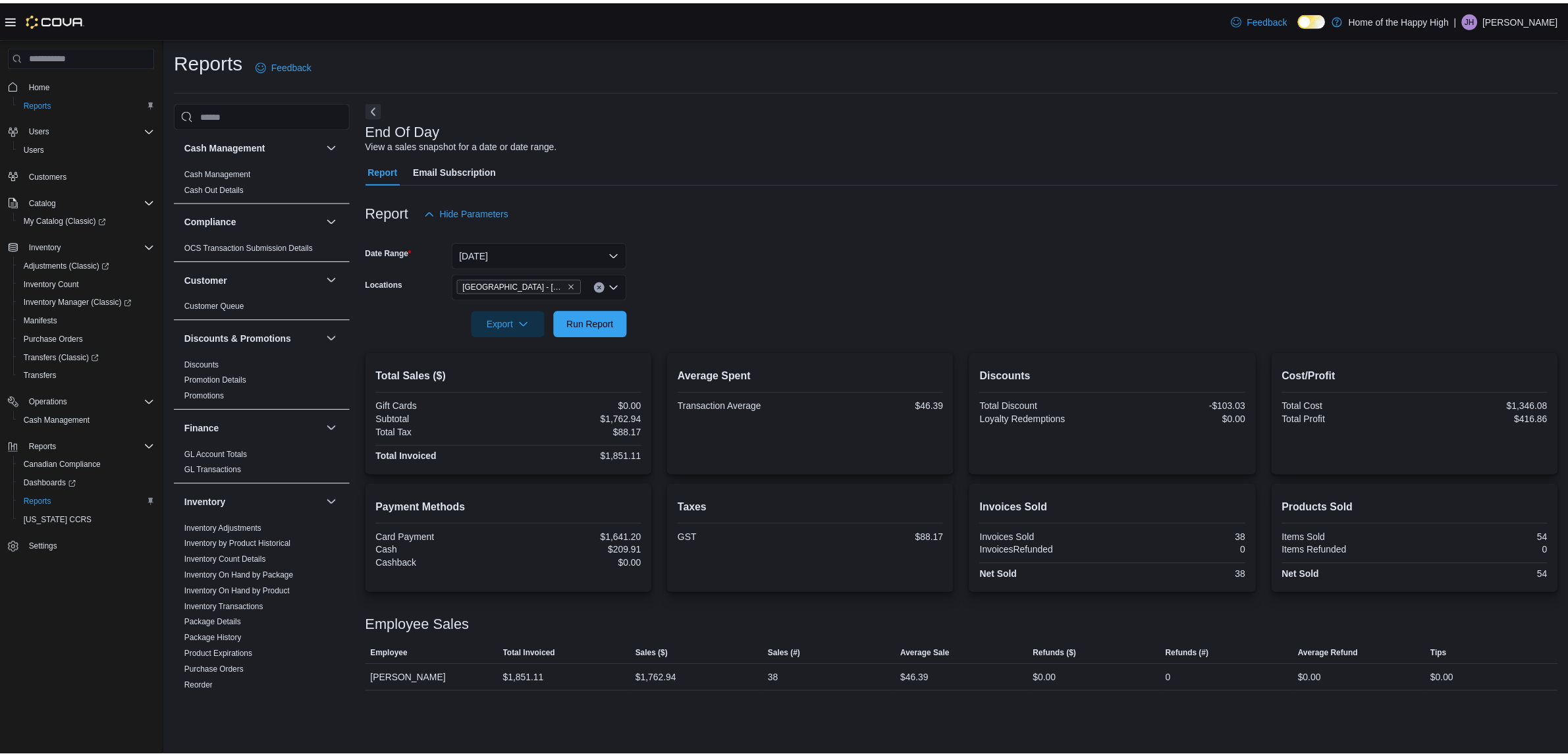
scroll to position [494, 0]
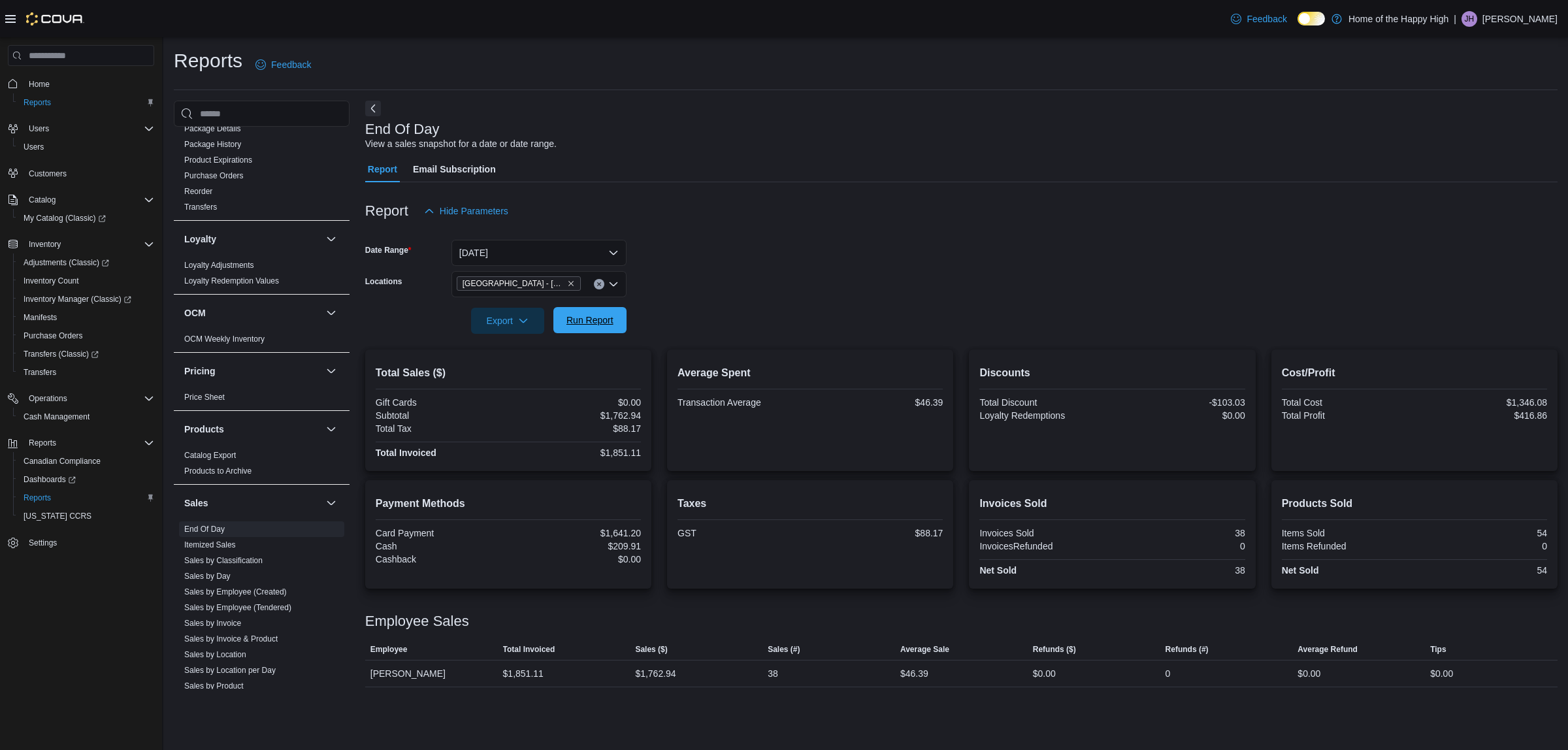
click at [566, 323] on span "Run Report" at bounding box center [590, 320] width 47 height 13
click at [574, 282] on icon "Remove Edmonton - Clareview - Fire & Flower from selection in this group" at bounding box center [570, 283] width 8 height 8
click at [574, 282] on div "[GEOGRAPHIC_DATA] - [GEOGRAPHIC_DATA] - Fire & Flower" at bounding box center [539, 284] width 175 height 26
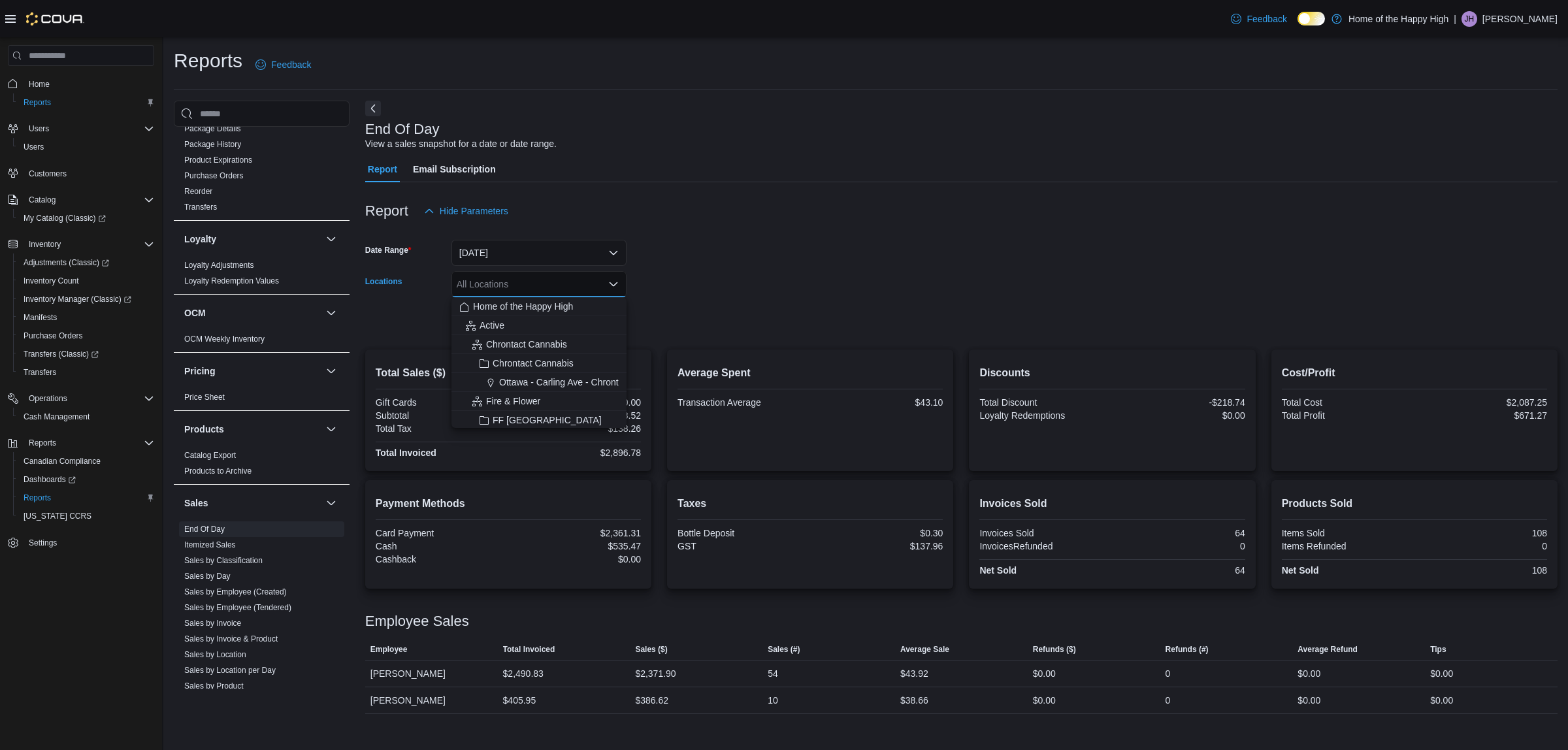
type input "*"
type input "***"
click at [575, 325] on span "Edmonton - [GEOGRAPHIC_DATA] - Fire & Flower" at bounding box center [609, 325] width 208 height 13
drag, startPoint x: 851, startPoint y: 272, endPoint x: 618, endPoint y: 294, distance: 234.0
click at [850, 272] on form "Date Range [DATE] Locations [GEOGRAPHIC_DATA] - [GEOGRAPHIC_DATA] - Fire & Flow…" at bounding box center [962, 279] width 1192 height 110
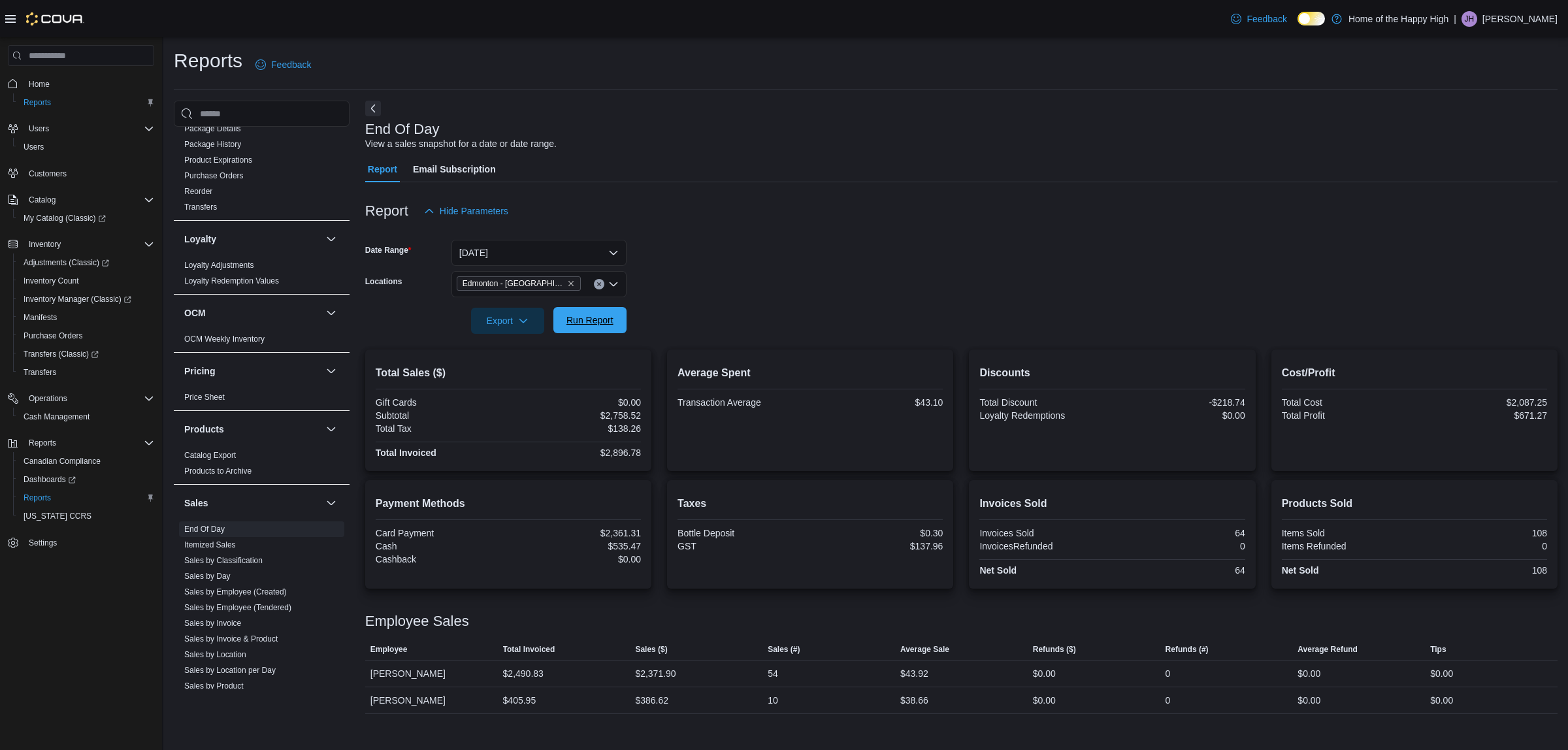
click at [609, 323] on span "Run Report" at bounding box center [590, 320] width 47 height 13
drag, startPoint x: 64, startPoint y: 284, endPoint x: 551, endPoint y: 286, distance: 487.0
click at [64, 284] on span "Inventory Count" at bounding box center [51, 281] width 56 height 10
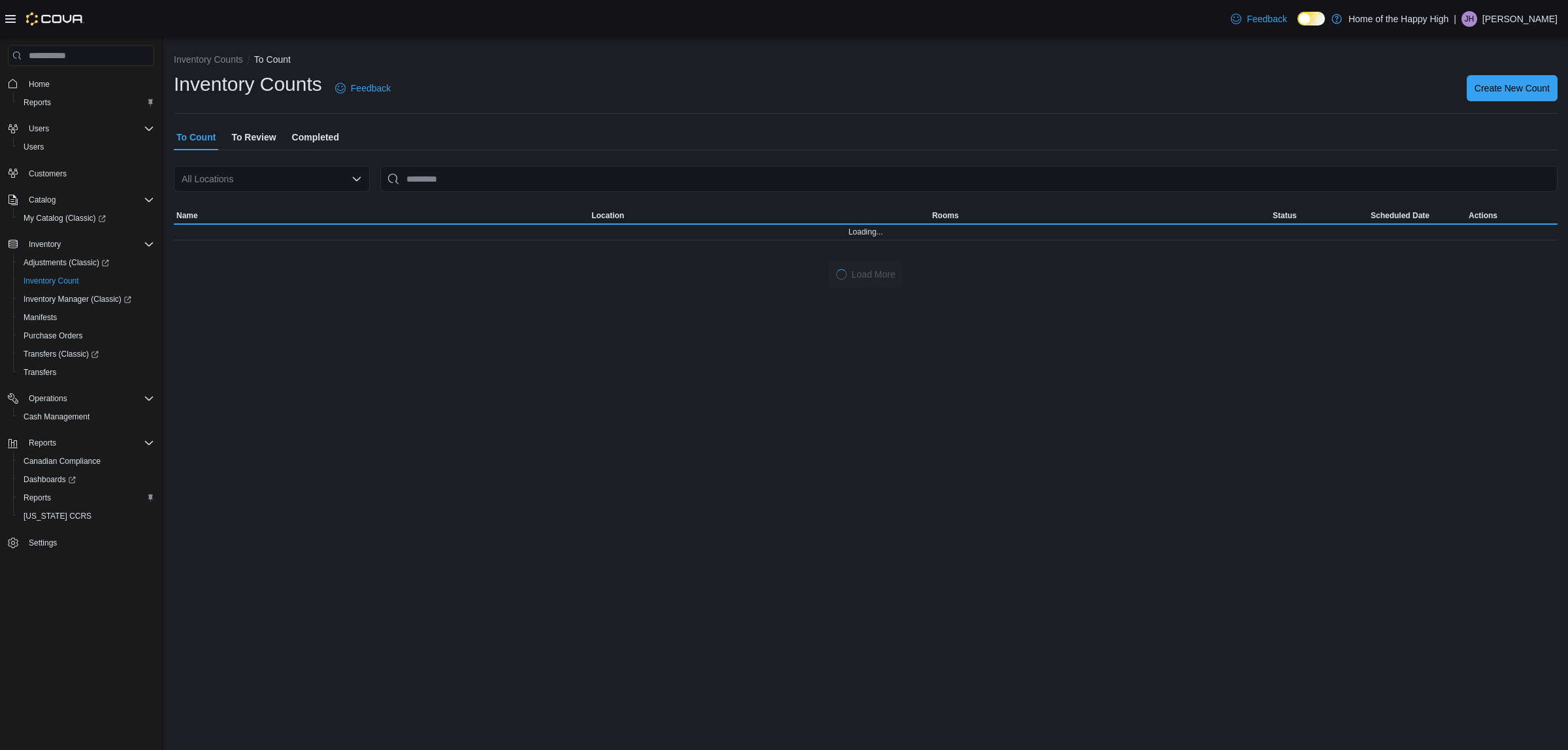
click at [268, 136] on span "To Review" at bounding box center [254, 138] width 44 height 26
click at [259, 184] on div "All Locations" at bounding box center [272, 179] width 196 height 26
type input "*****"
click at [345, 192] on button "[GEOGRAPHIC_DATA] - [GEOGRAPHIC_DATA] - Fire & Flower" at bounding box center [272, 201] width 196 height 19
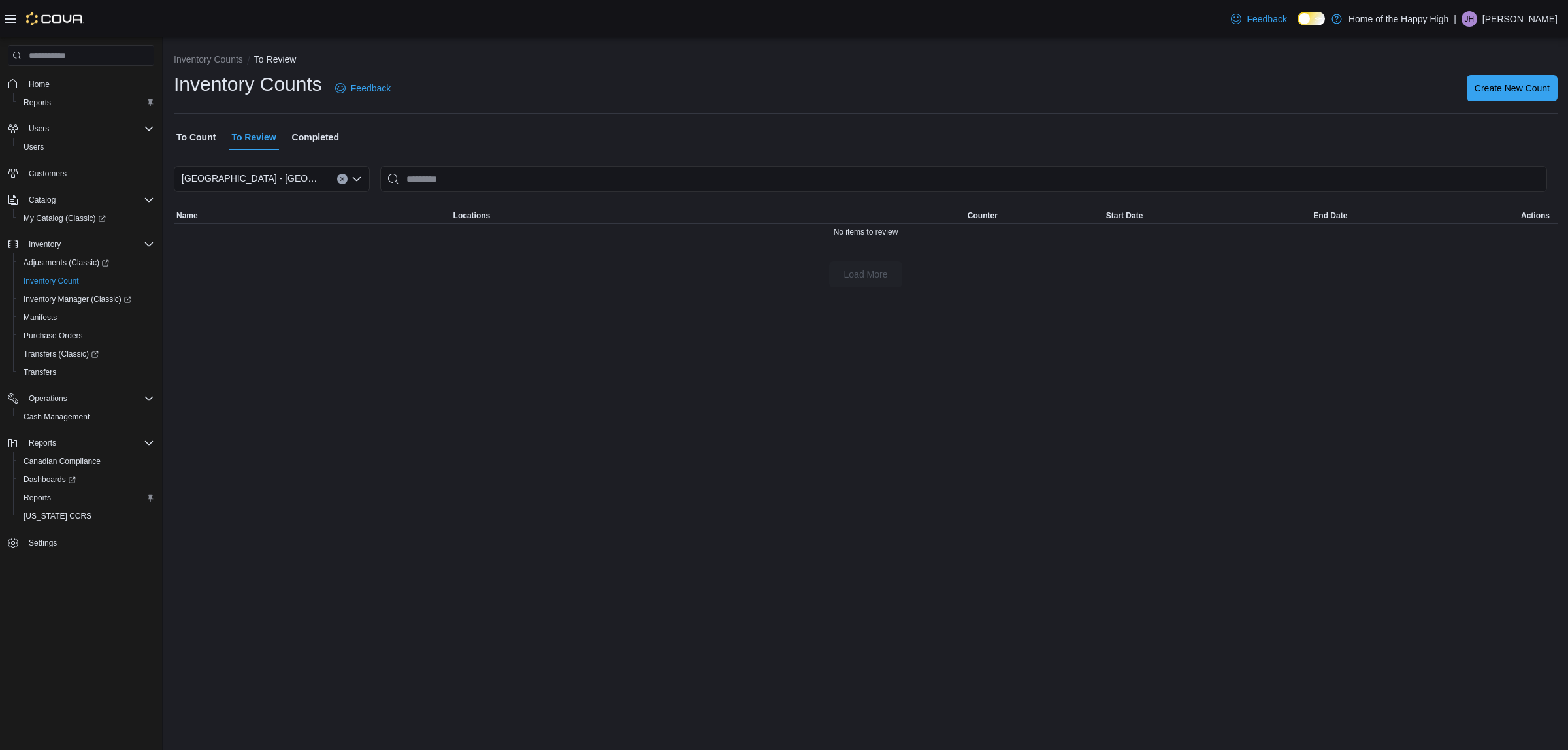
click at [345, 179] on icon "Clear input" at bounding box center [343, 179] width 6 height 6
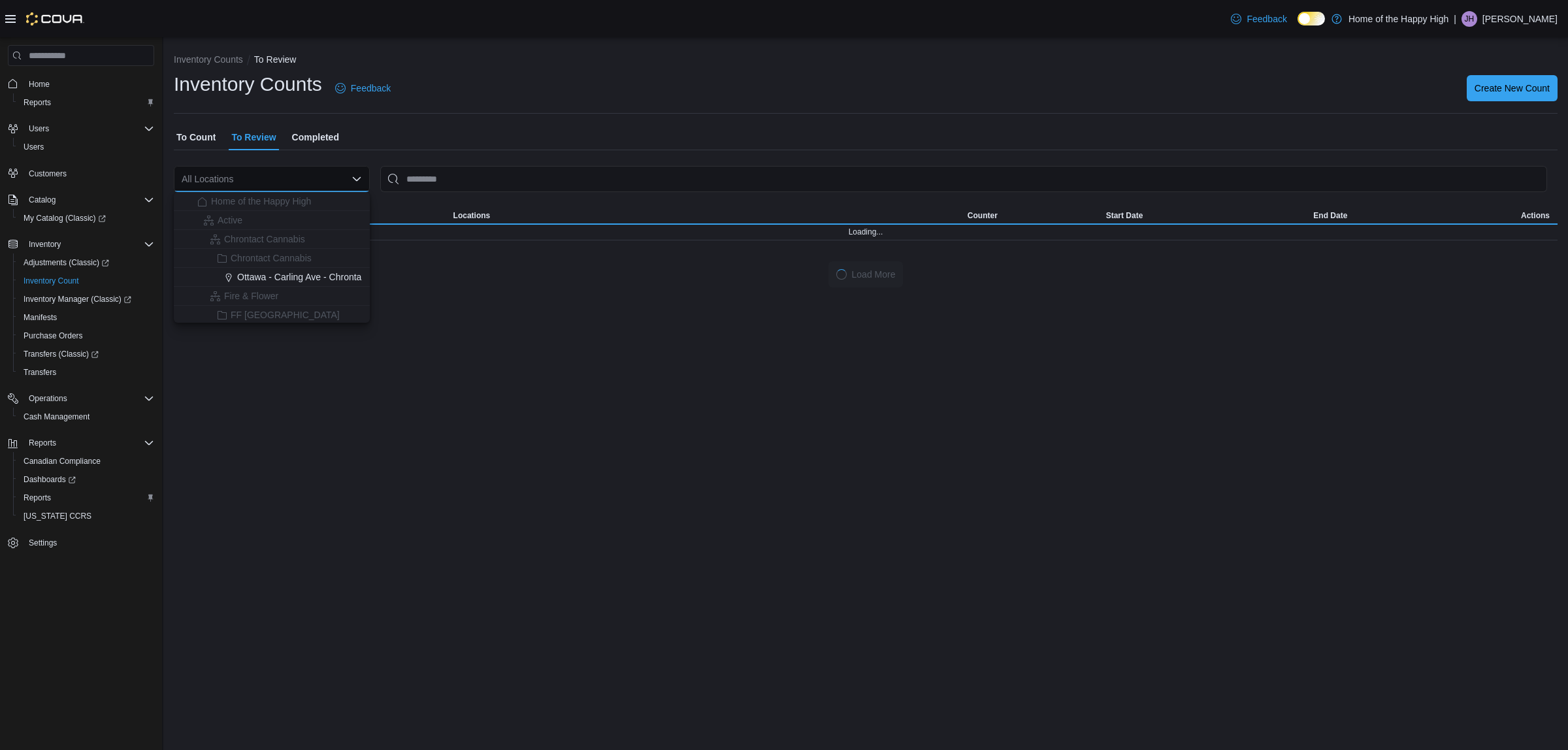
click at [345, 179] on div "All Locations" at bounding box center [272, 179] width 196 height 26
type input "*"
click at [176, 136] on span "To Count" at bounding box center [196, 138] width 39 height 26
click at [223, 181] on div "All Locations" at bounding box center [272, 179] width 196 height 26
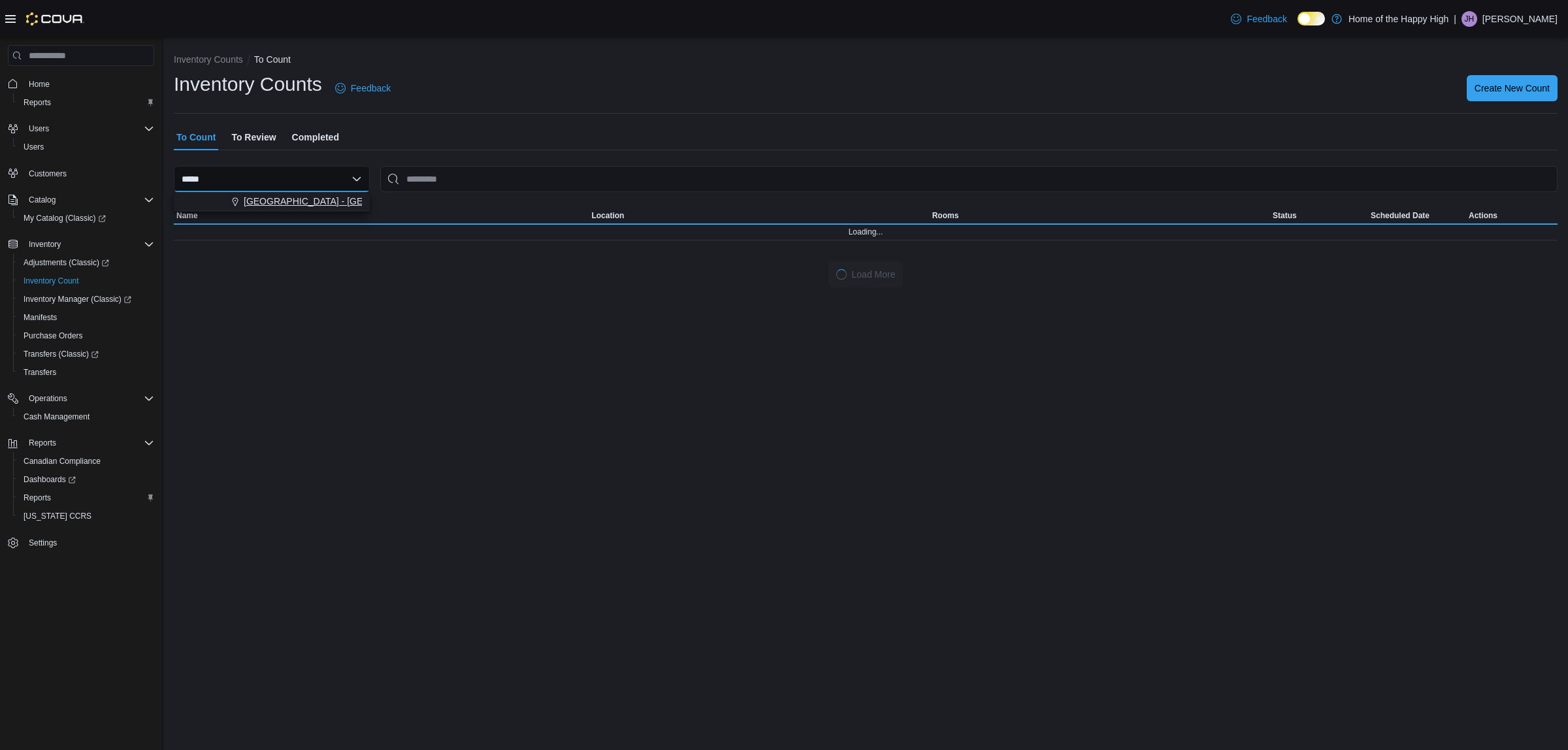
type input "*****"
click at [268, 197] on span "[GEOGRAPHIC_DATA] - [GEOGRAPHIC_DATA] - Fire & Flower" at bounding box center [374, 201] width 261 height 13
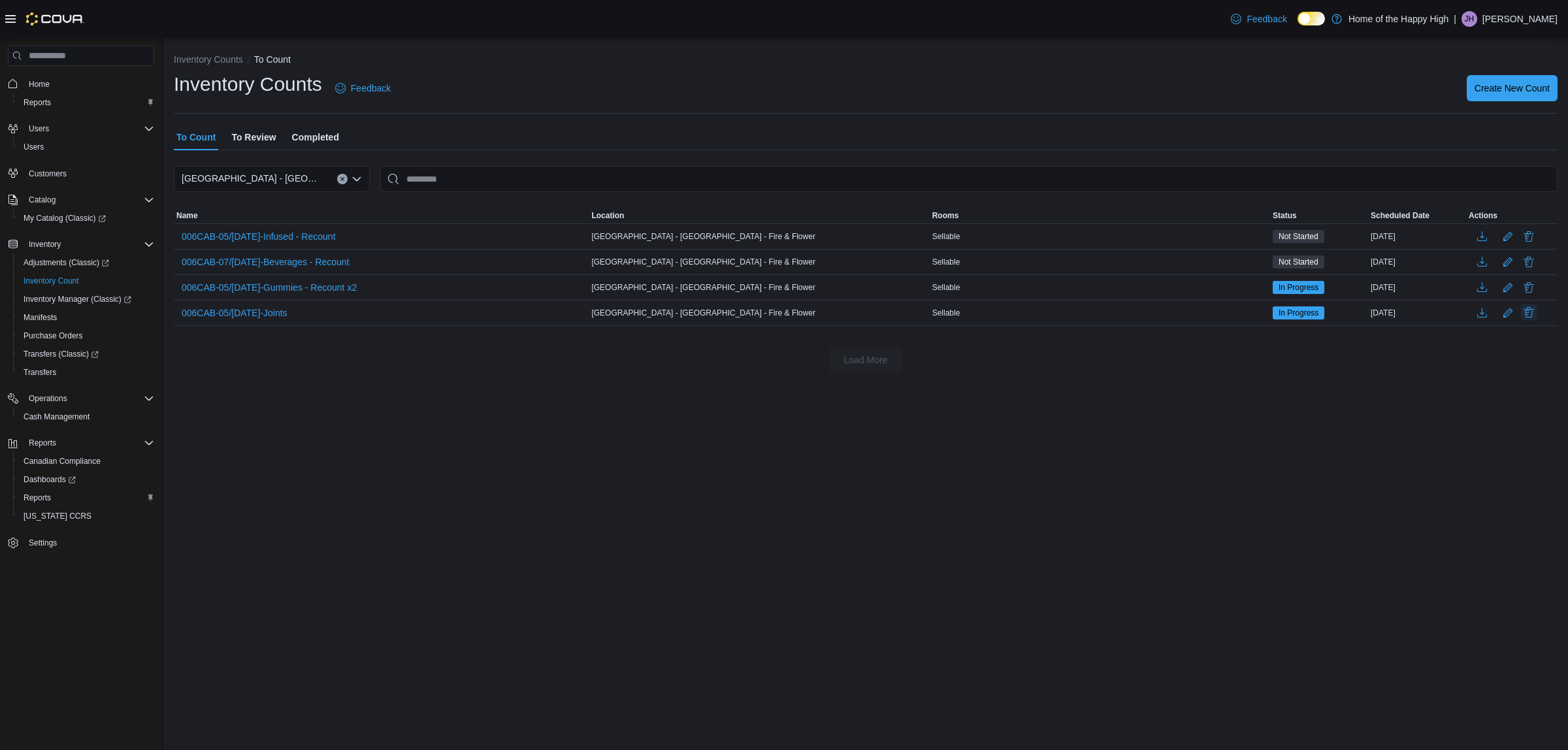
click at [1536, 309] on button "Delete" at bounding box center [1528, 312] width 16 height 16
click at [1506, 433] on span "Delete" at bounding box center [1491, 436] width 58 height 26
click at [1501, 435] on span "Delete" at bounding box center [1492, 436] width 26 height 13
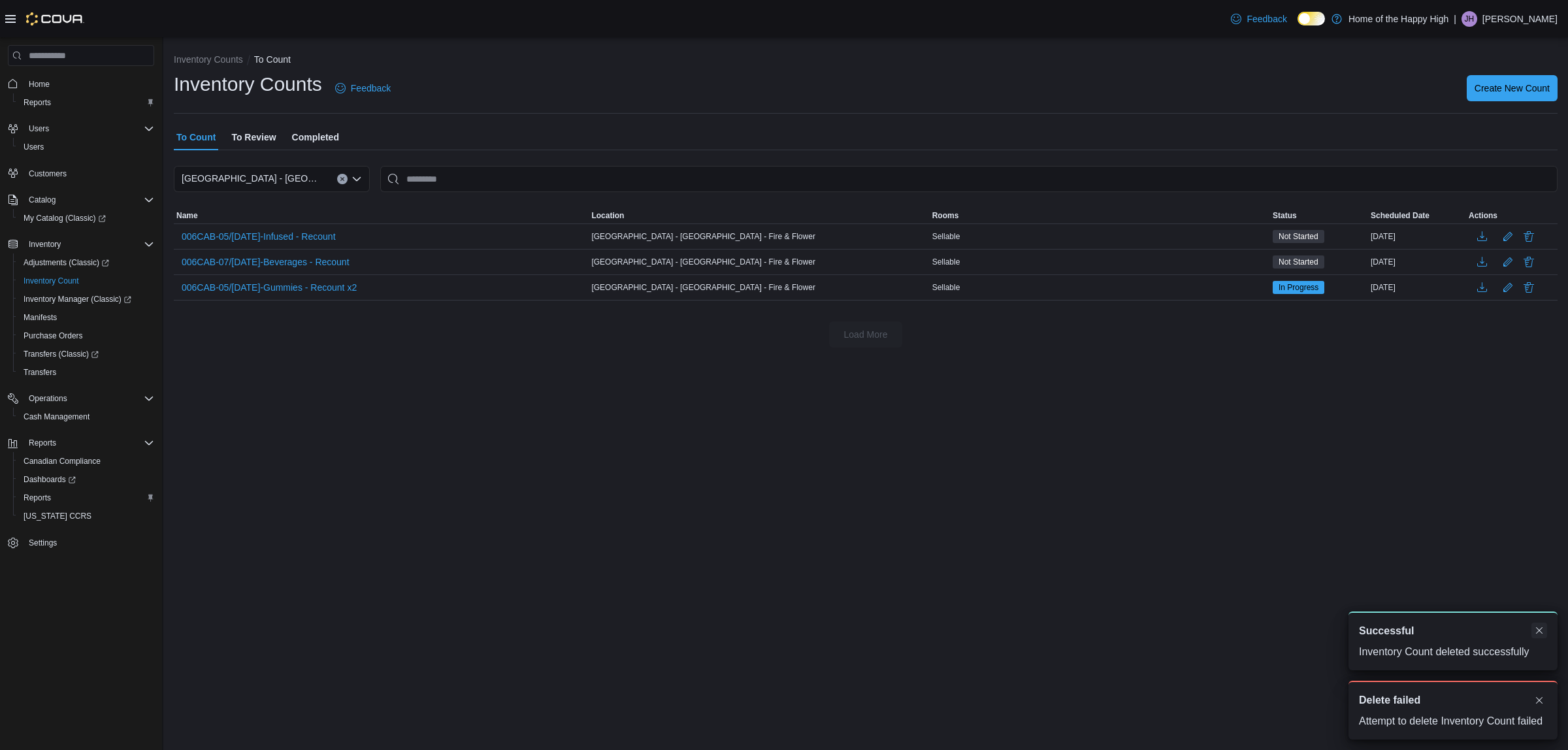
click at [1540, 635] on button "Dismiss toast" at bounding box center [1539, 630] width 16 height 16
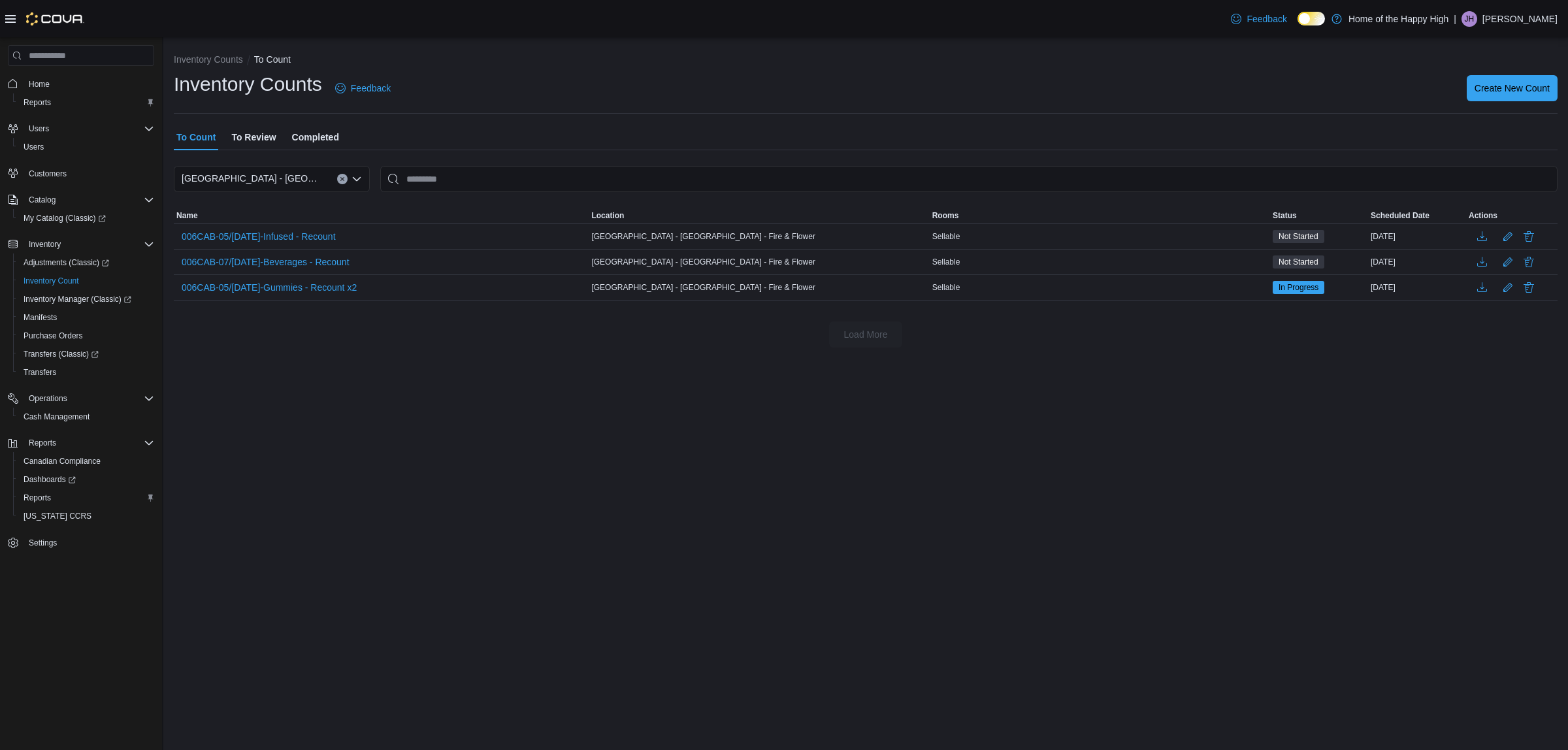
click at [1538, 696] on div "Inventory Counts To Count Inventory Counts Feedback Create New Count To Count T…" at bounding box center [866, 394] width 1405 height 713
click at [996, 507] on div "Inventory Counts To Count Inventory Counts Feedback Create New Count To Count T…" at bounding box center [866, 394] width 1405 height 713
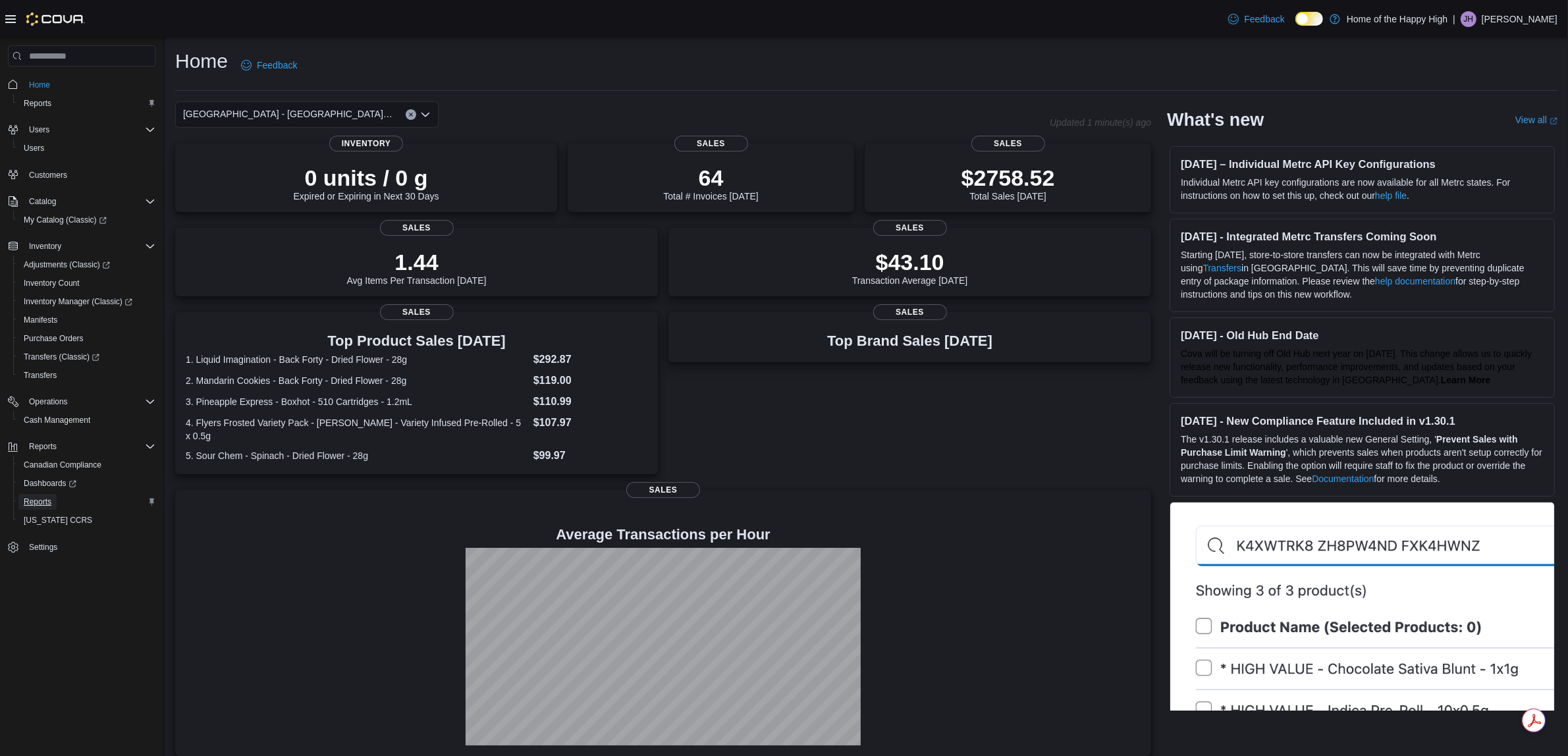
click at [43, 501] on span "Reports" at bounding box center [37, 502] width 27 height 11
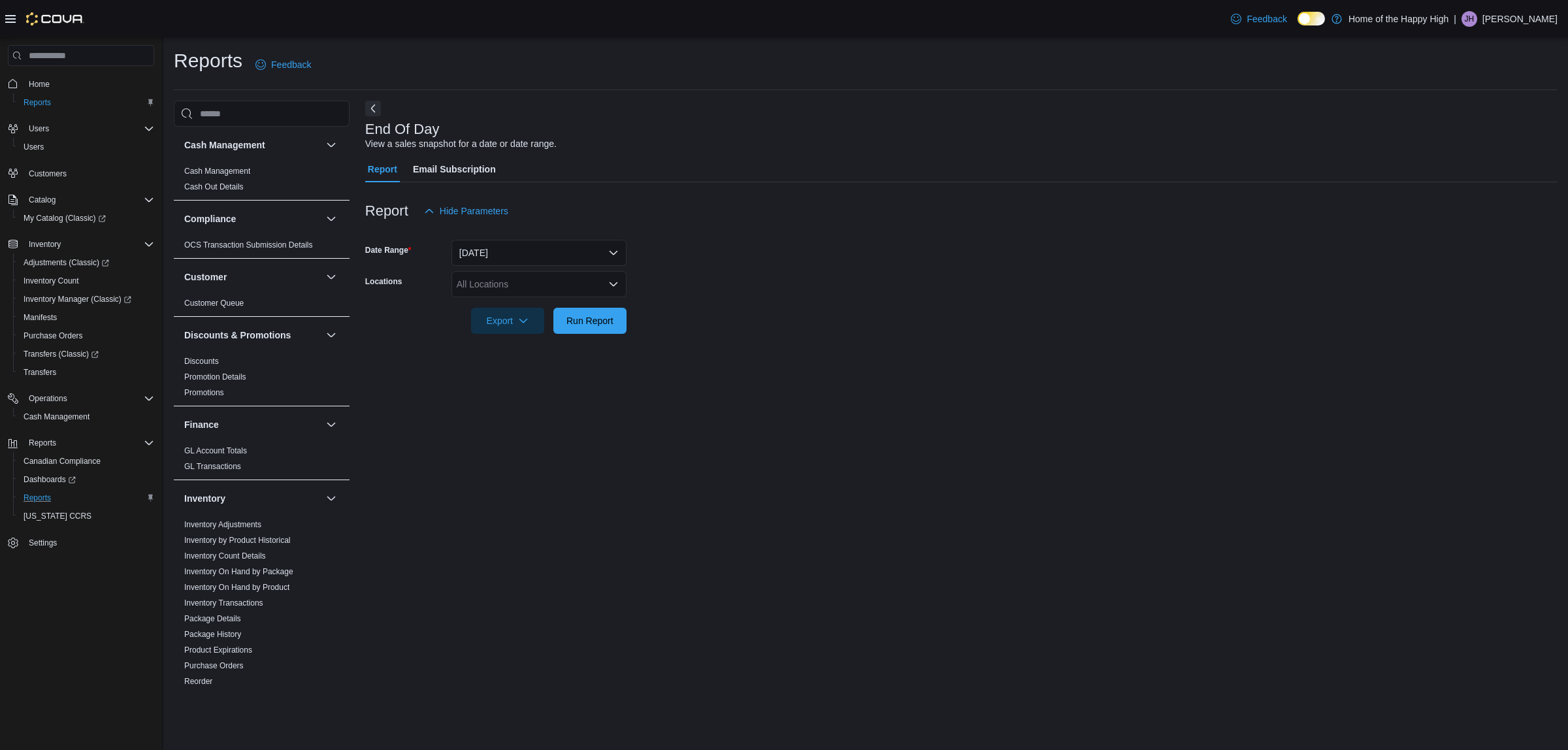
click at [565, 211] on div "Report Hide Parameters" at bounding box center [962, 211] width 1192 height 26
drag, startPoint x: 507, startPoint y: 256, endPoint x: 540, endPoint y: 257, distance: 33.0
click at [507, 256] on button "[DATE]" at bounding box center [539, 253] width 175 height 26
click at [1076, 312] on form "Date Range Today Locations All Locations Export Run Report" at bounding box center [962, 279] width 1192 height 110
click at [570, 252] on button "[DATE]" at bounding box center [539, 253] width 175 height 26
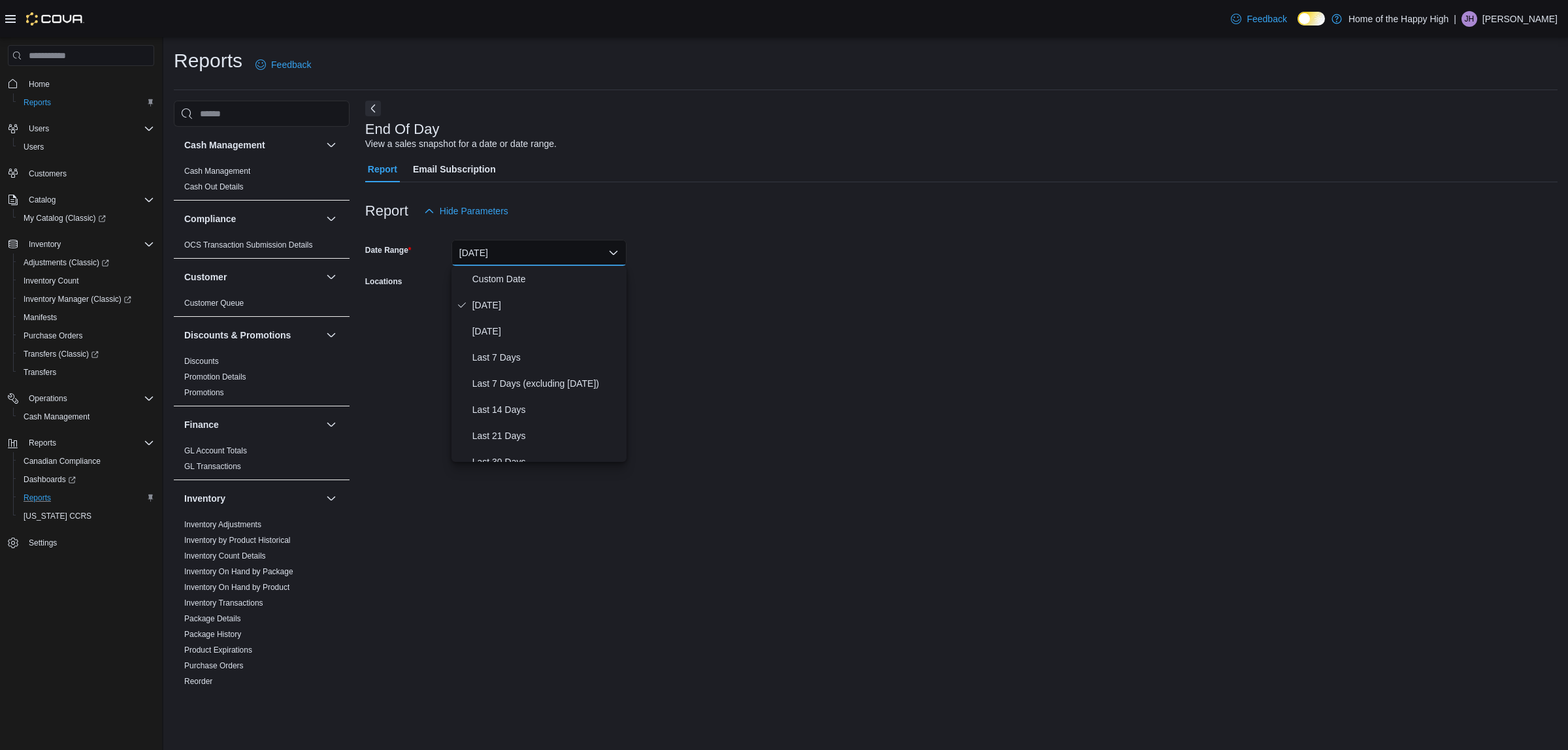
click at [1148, 279] on form "Date Range Today Locations All Locations Export Run Report" at bounding box center [962, 279] width 1192 height 110
click at [586, 260] on button "[DATE]" at bounding box center [539, 253] width 175 height 26
click at [815, 318] on form "Date Range Today Locations All Locations Export Run Report" at bounding box center [962, 279] width 1192 height 110
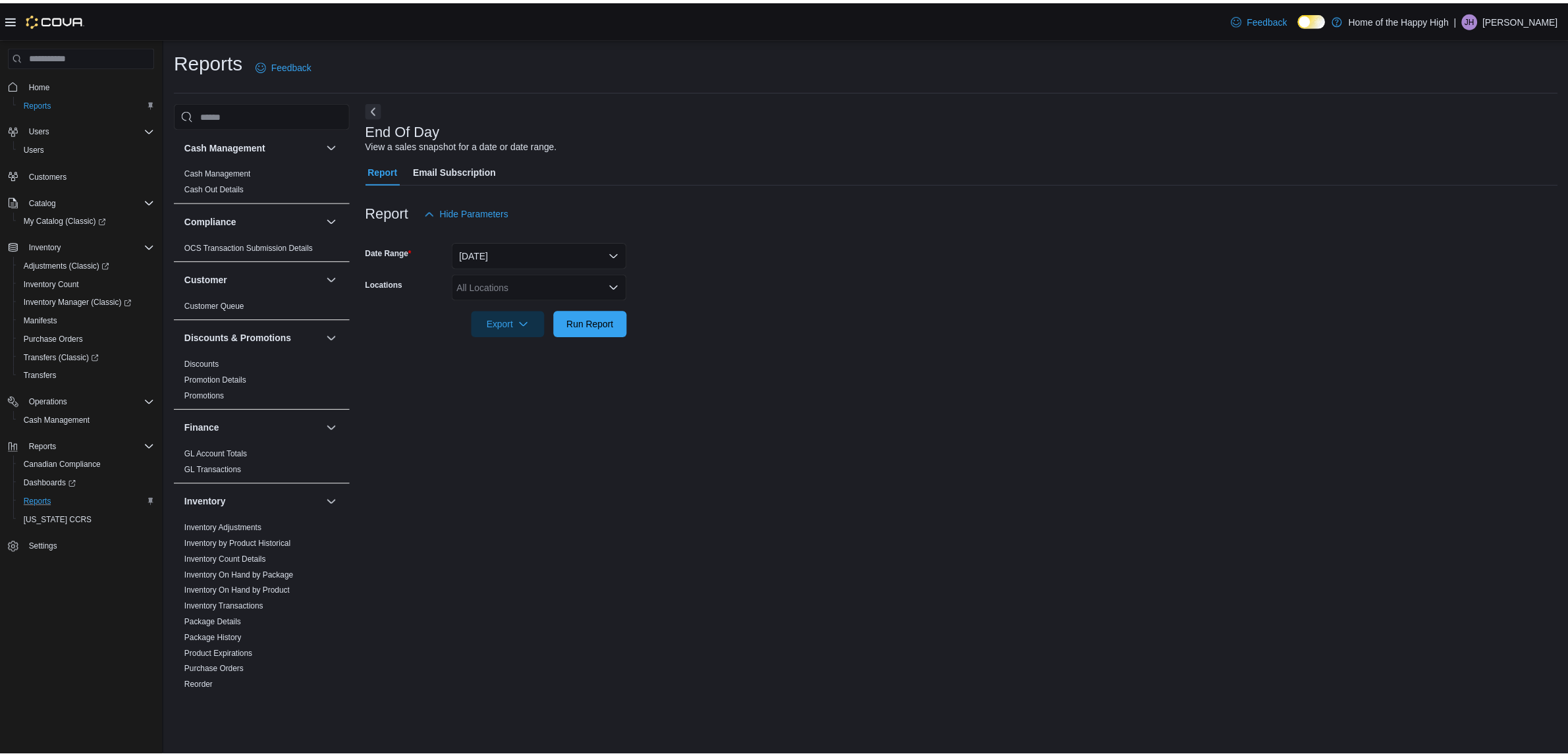
scroll to position [165, 0]
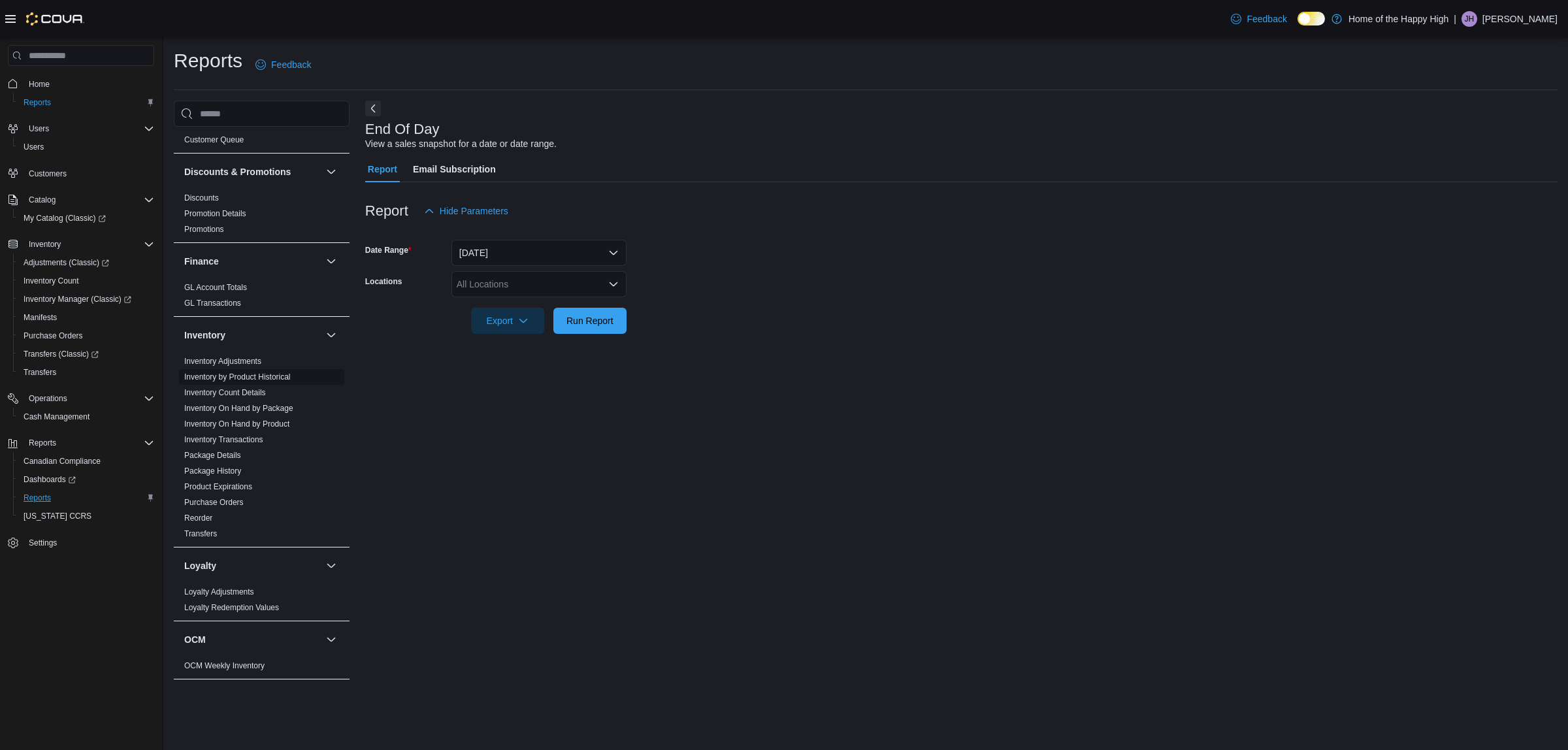
drag, startPoint x: 254, startPoint y: 407, endPoint x: 306, endPoint y: 370, distance: 63.8
click at [254, 407] on link "Inventory On Hand by Package" at bounding box center [238, 408] width 109 height 9
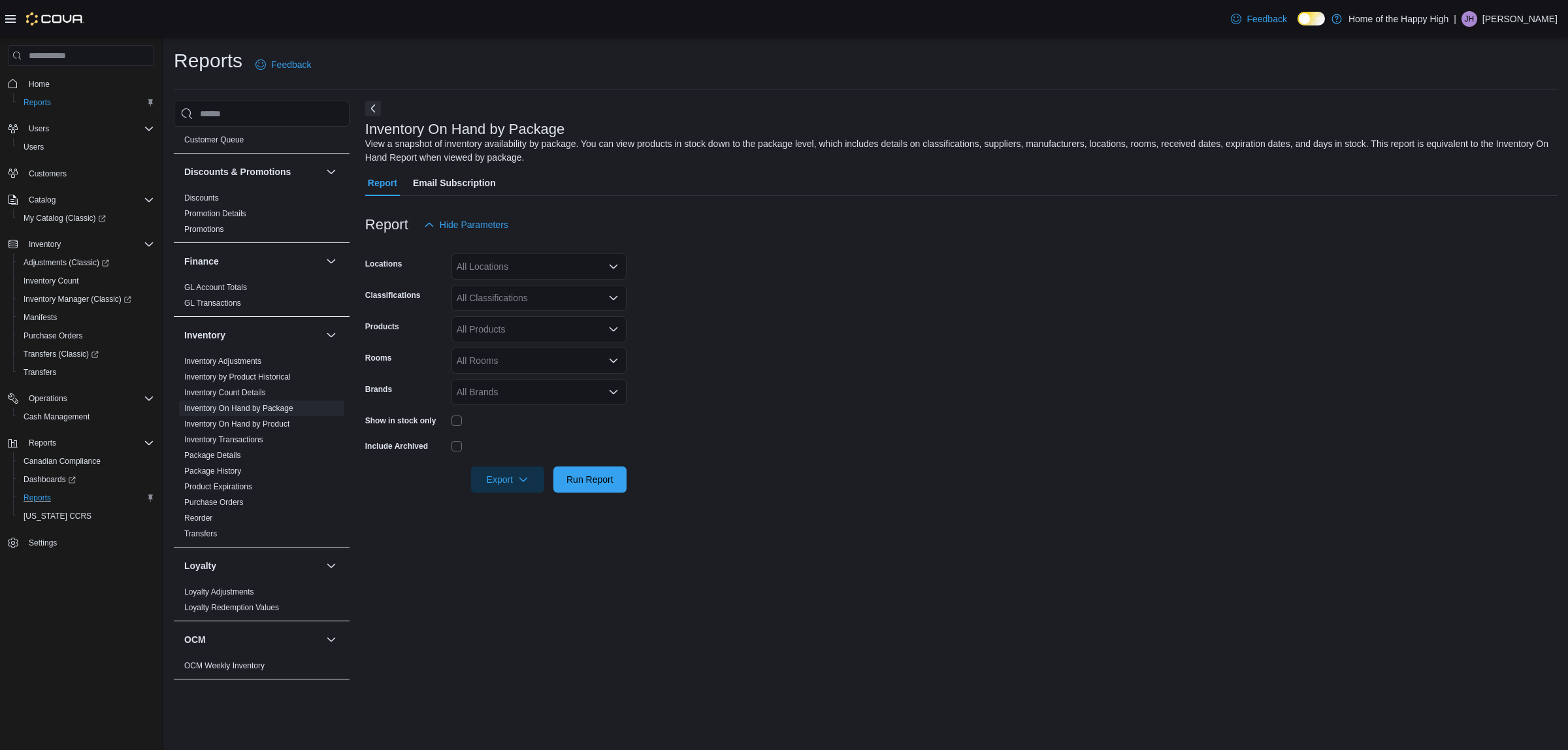
click at [552, 256] on div "All Locations" at bounding box center [539, 267] width 175 height 26
type input "*****"
click at [538, 289] on span "[GEOGRAPHIC_DATA] - [GEOGRAPHIC_DATA] - Fire & Flower" at bounding box center [636, 288] width 261 height 13
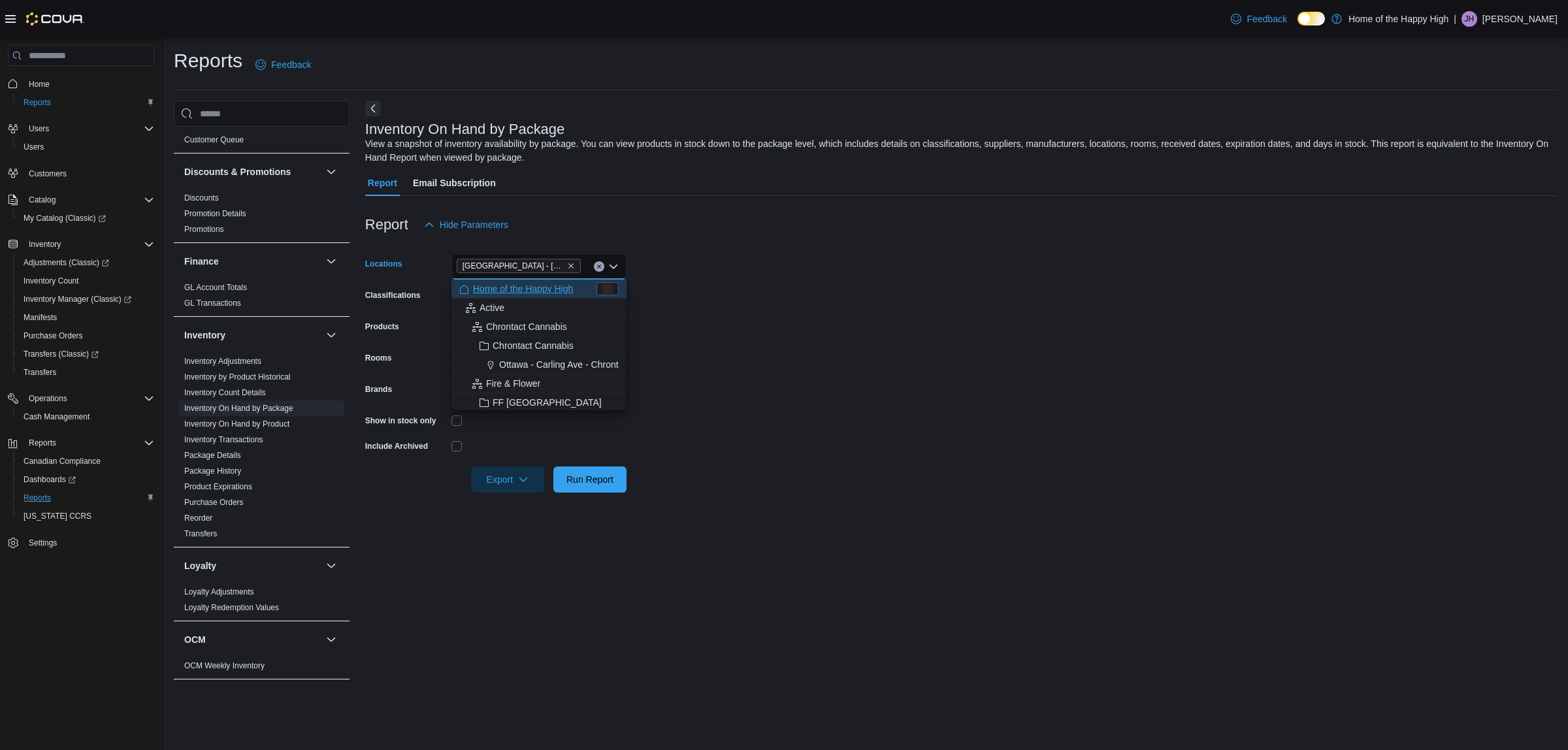
click at [793, 282] on form "Locations Edmonton - Clareview - Fire & Flower Combo box. Selected. Edmonton - …" at bounding box center [962, 365] width 1192 height 255
click at [539, 296] on div "All Classifications" at bounding box center [539, 298] width 175 height 26
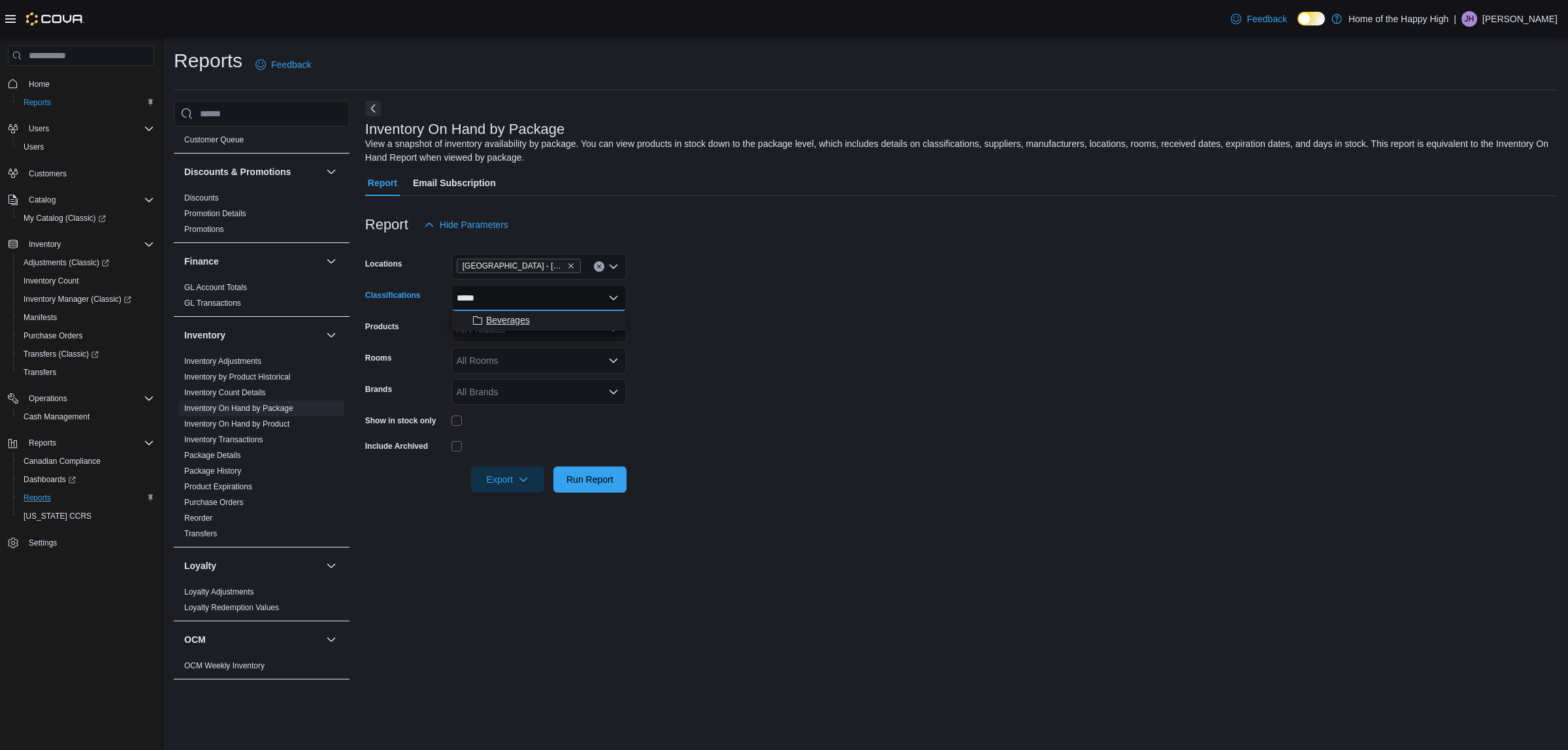
type input "*****"
click at [541, 313] on div "Beverages" at bounding box center [538, 320] width 159 height 13
click at [866, 346] on form "Locations Edmonton - Clareview - Fire & Flower Classifications Beverages Combo …" at bounding box center [962, 365] width 1192 height 255
click at [589, 477] on span "Run Report" at bounding box center [590, 479] width 47 height 13
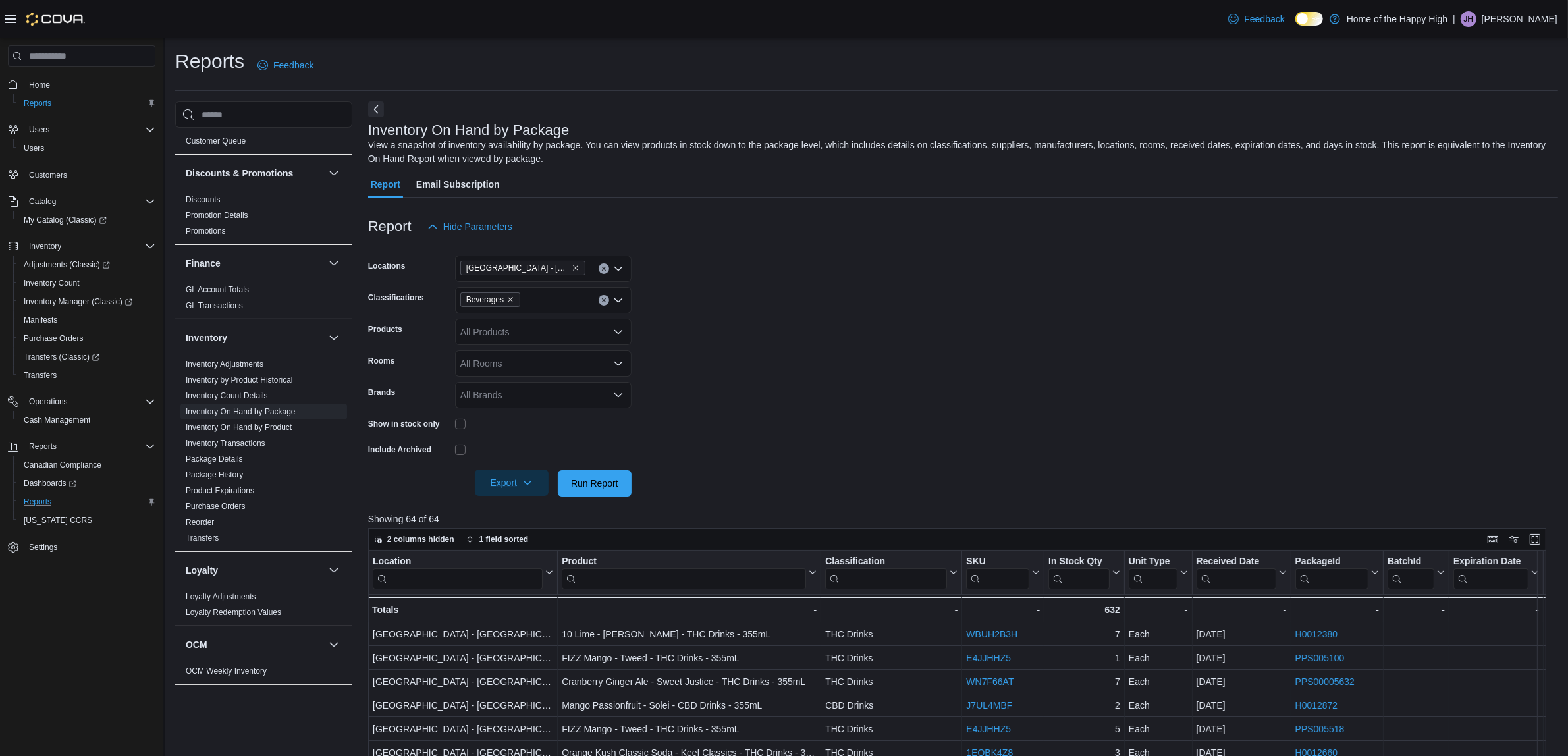
click at [502, 485] on span "Export" at bounding box center [511, 483] width 58 height 27
click at [515, 513] on span "Export to Excel" at bounding box center [513, 509] width 60 height 11
